Goal: Find specific page/section: Find specific page/section

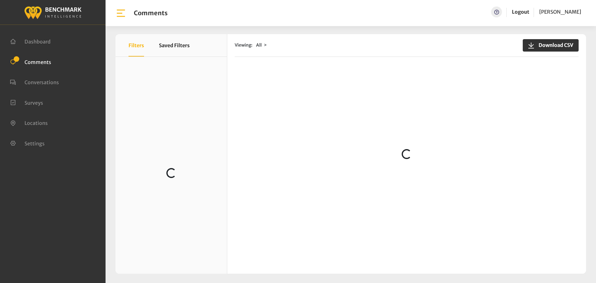
scroll to position [462, 0]
